Goal: Navigation & Orientation: Find specific page/section

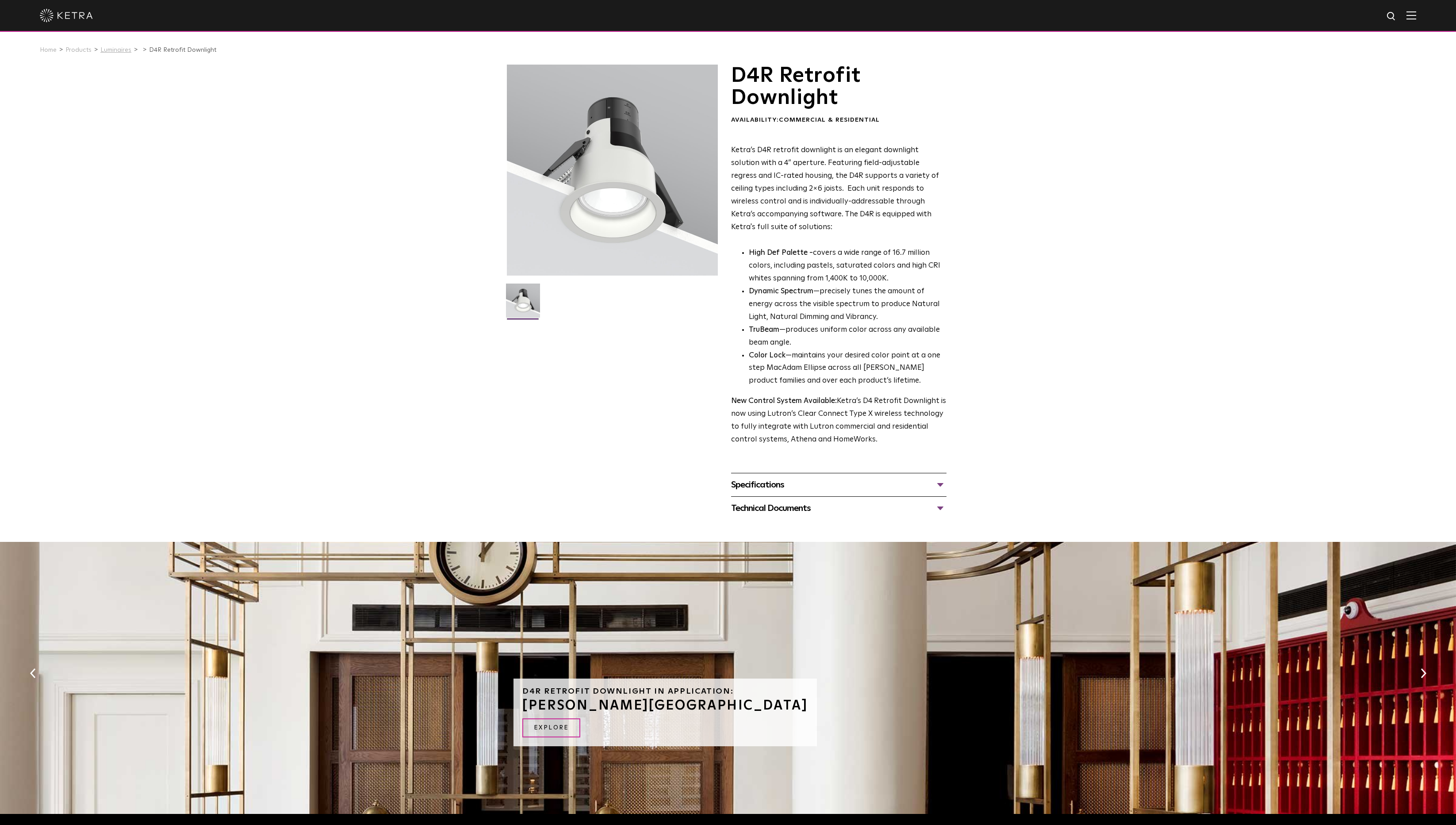
click at [114, 50] on link "Luminaires" at bounding box center [116, 50] width 31 height 6
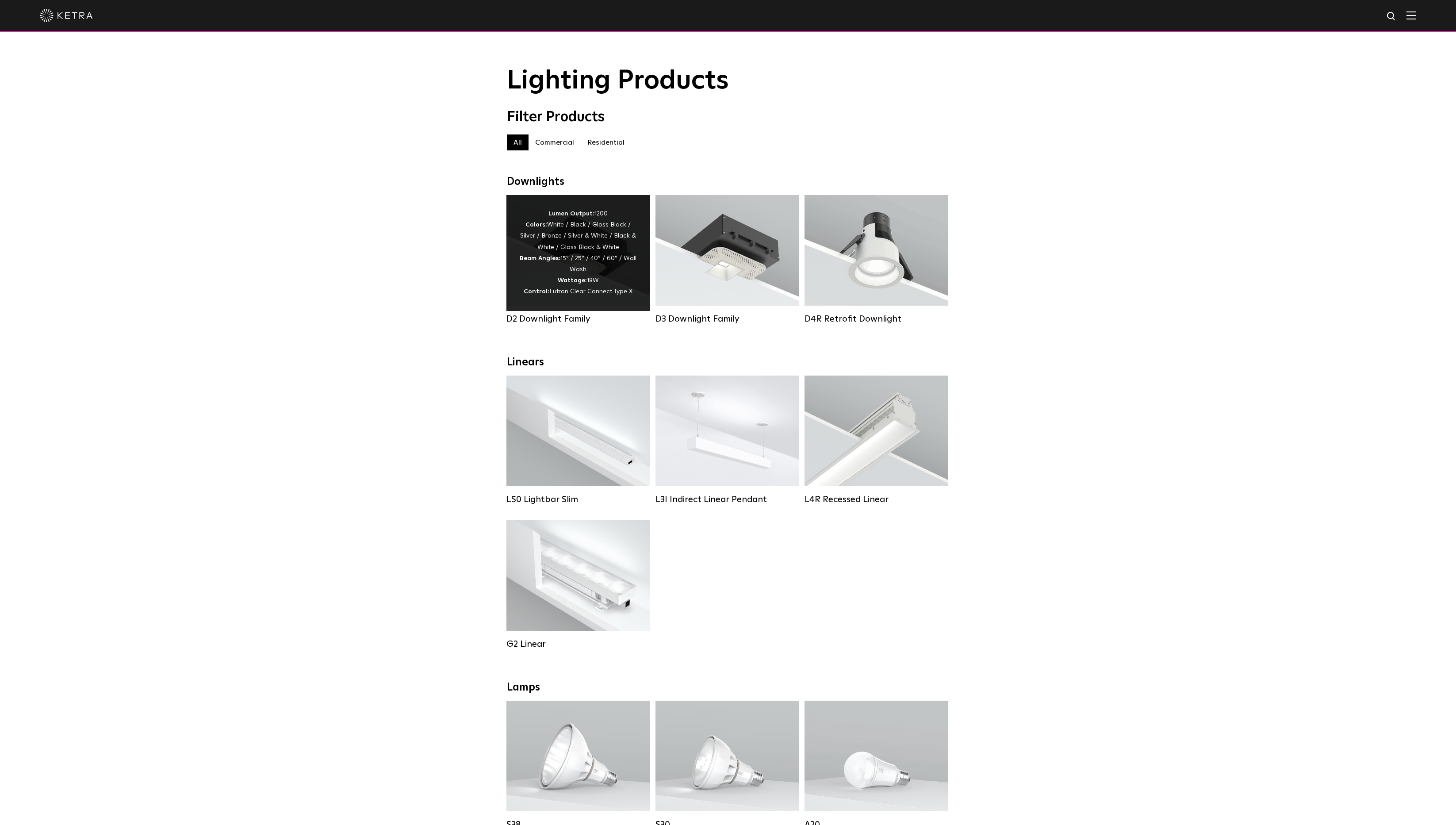
click at [524, 319] on div "D2 Downlight Family" at bounding box center [578, 319] width 144 height 11
